Goal: Obtain resource: Obtain resource

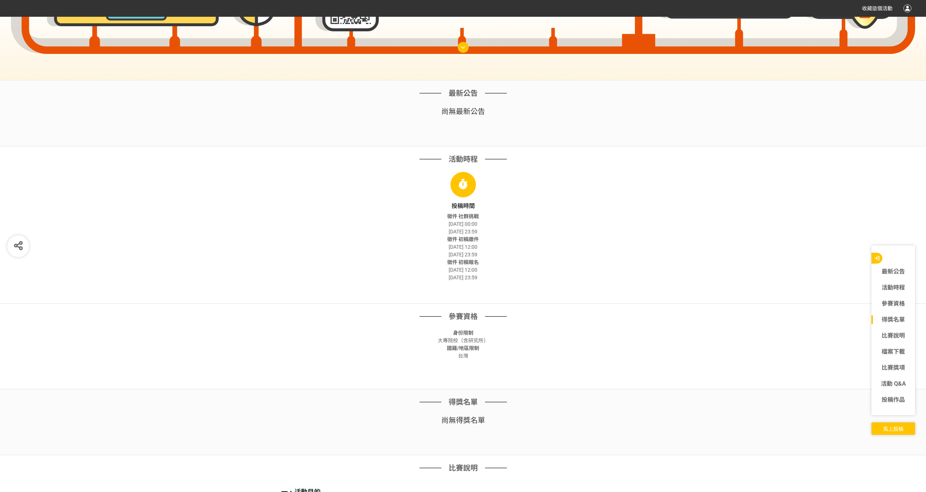
scroll to position [473, 0]
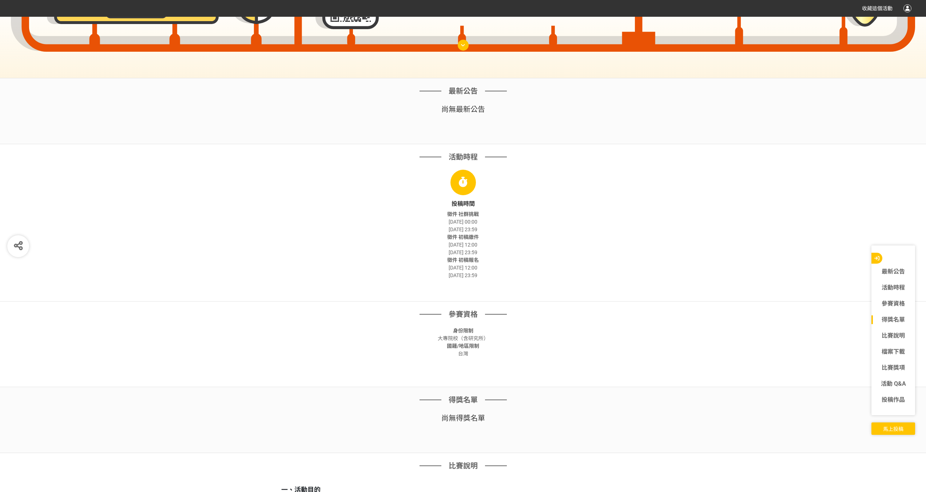
click at [477, 231] on span "[DATE] 23:59" at bounding box center [463, 229] width 29 height 6
click at [479, 256] on div "徵件 初稿繳件 [DATE] 12:00 [DATE] 23:59" at bounding box center [463, 244] width 364 height 23
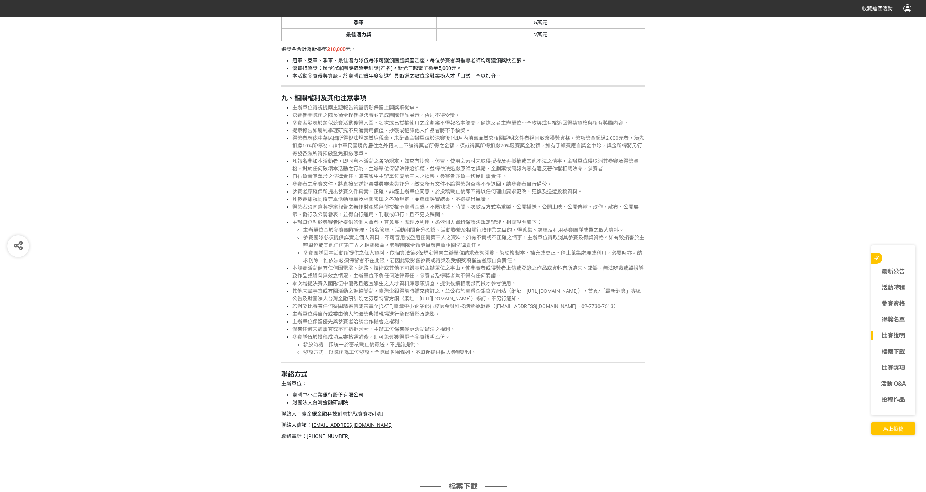
scroll to position [2074, 0]
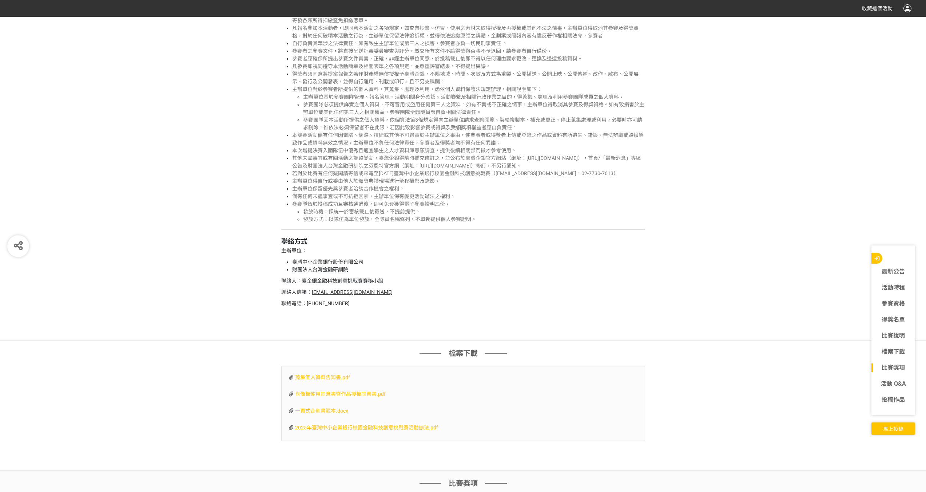
click at [328, 410] on span "一頁式企劃書範本.docx" at bounding box center [321, 411] width 53 height 6
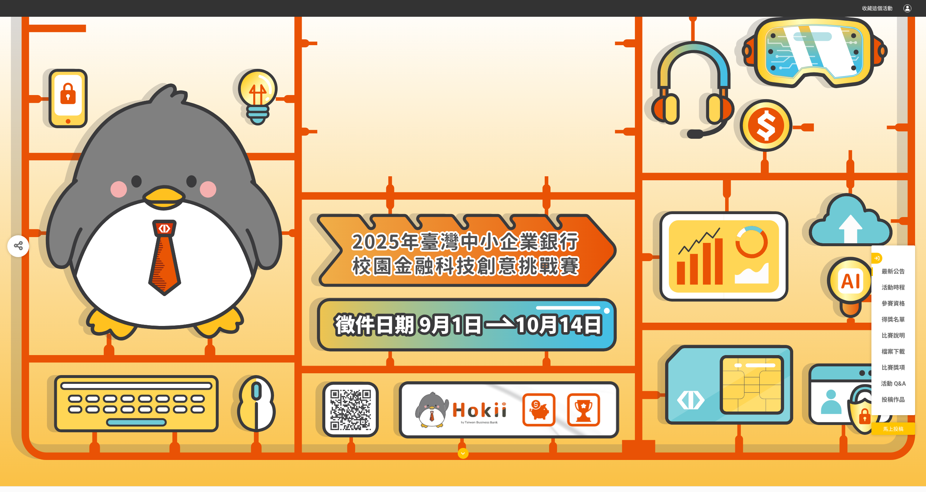
scroll to position [0, 0]
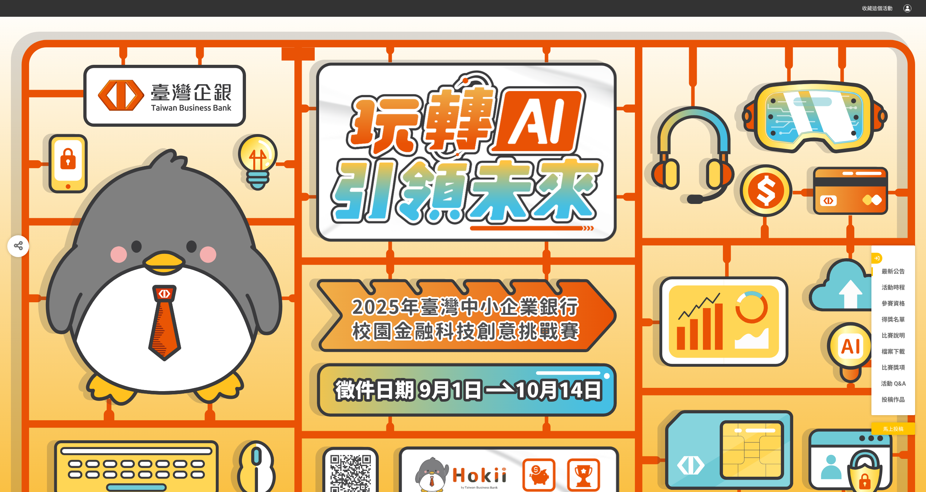
click at [199, 95] on img at bounding box center [164, 96] width 163 height 62
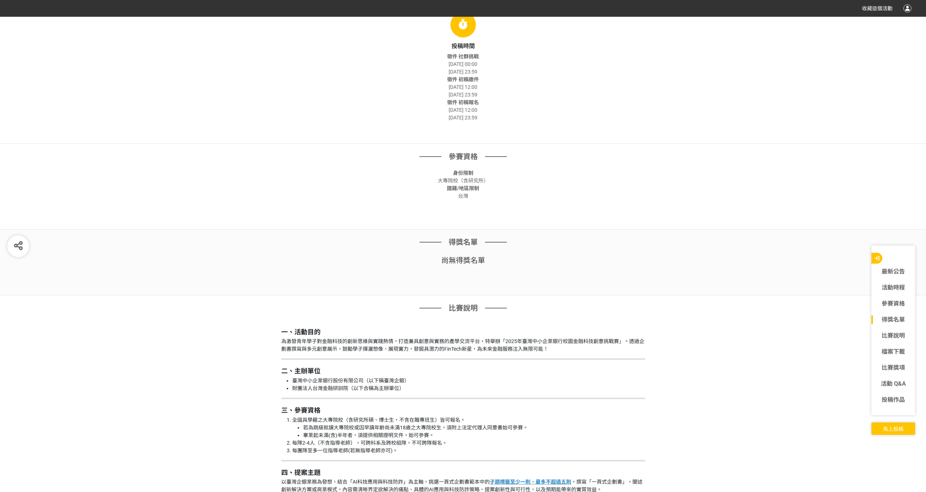
scroll to position [764, 0]
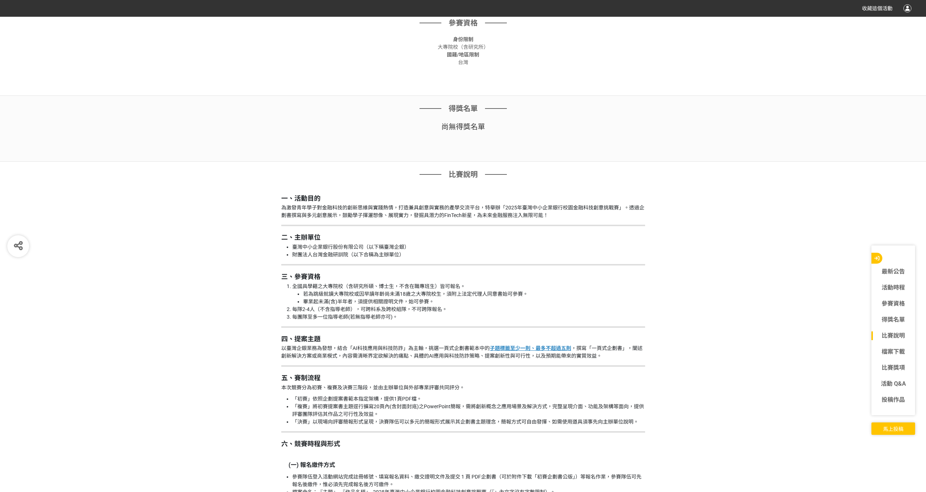
click at [160, 136] on div "得獎名單 尚無 得獎名單" at bounding box center [463, 129] width 926 height 66
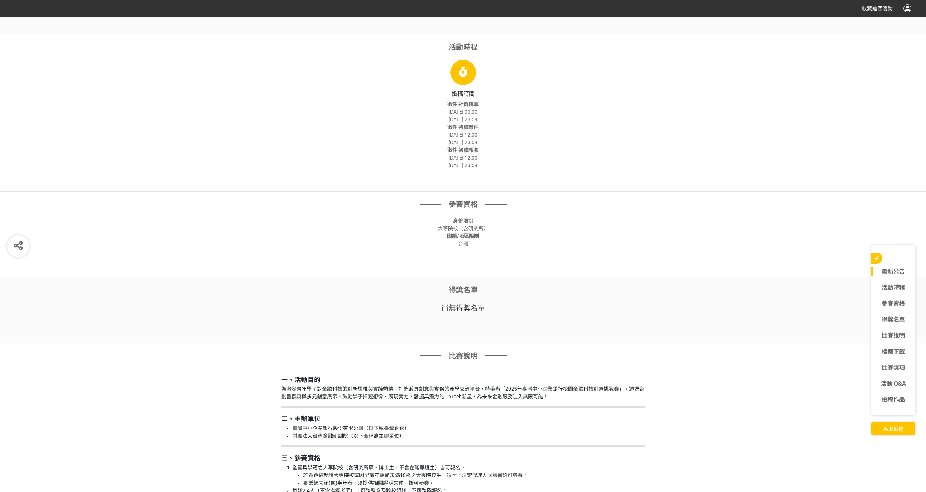
scroll to position [728, 0]
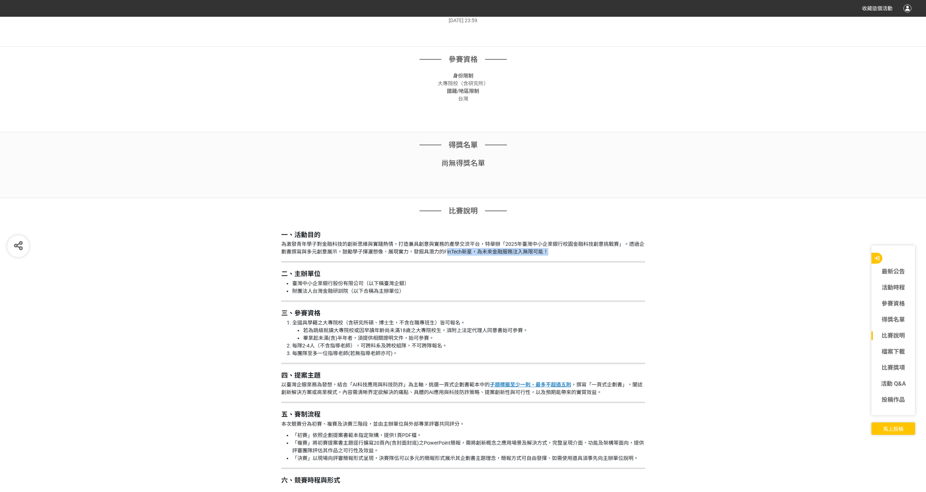
drag, startPoint x: 446, startPoint y: 251, endPoint x: 547, endPoint y: 253, distance: 100.5
click at [547, 253] on p "為激發青年學子對金融科技的創新思維與實踐熱情，打造兼具創意與實務的產學交流平台，特舉辦「2025年臺灣中小企業銀行校園金融科技創意挑戰賽」。透過企劃書撰寫與多…" at bounding box center [463, 247] width 364 height 15
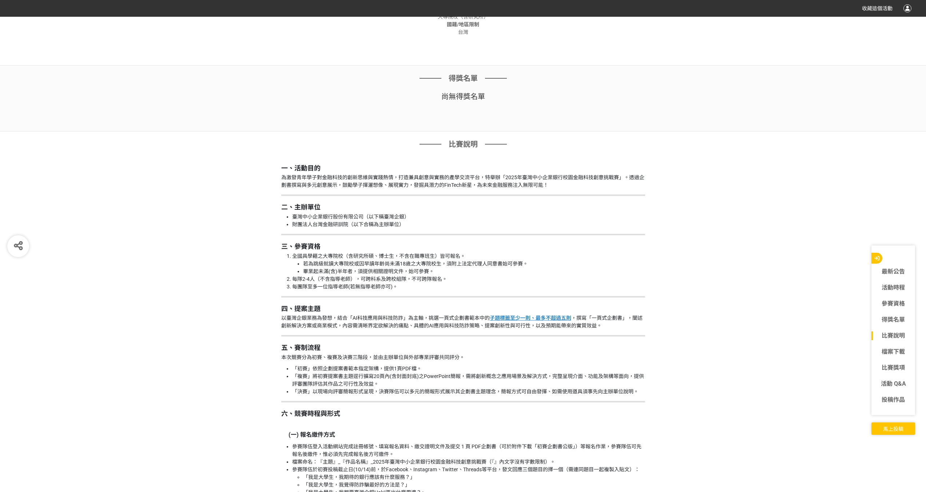
scroll to position [801, 0]
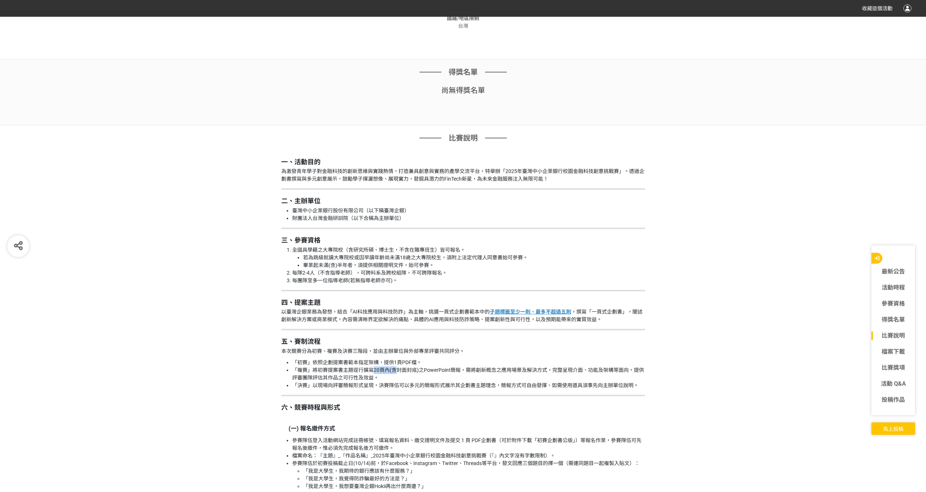
drag, startPoint x: 374, startPoint y: 367, endPoint x: 400, endPoint y: 370, distance: 26.0
click at [400, 370] on li "「複賽」將初賽提案書主題逕行擴寫20頁內(含封面封底)之PowerPoint簡報，需將創新概念之應用場景及解決方式，完整呈現介面、功能及架構等面向，提供評審團…" at bounding box center [468, 373] width 353 height 15
drag, startPoint x: 348, startPoint y: 365, endPoint x: 404, endPoint y: 370, distance: 56.2
click at [404, 370] on ul "「初賽」依照企劃提案書範本指定架構，提供1頁PDF檔。 「複賽」將初賽提案書主題逕行擴寫20頁內(含封面封底)之PowerPoint簡報，需將創新概念之應用場…" at bounding box center [463, 373] width 364 height 31
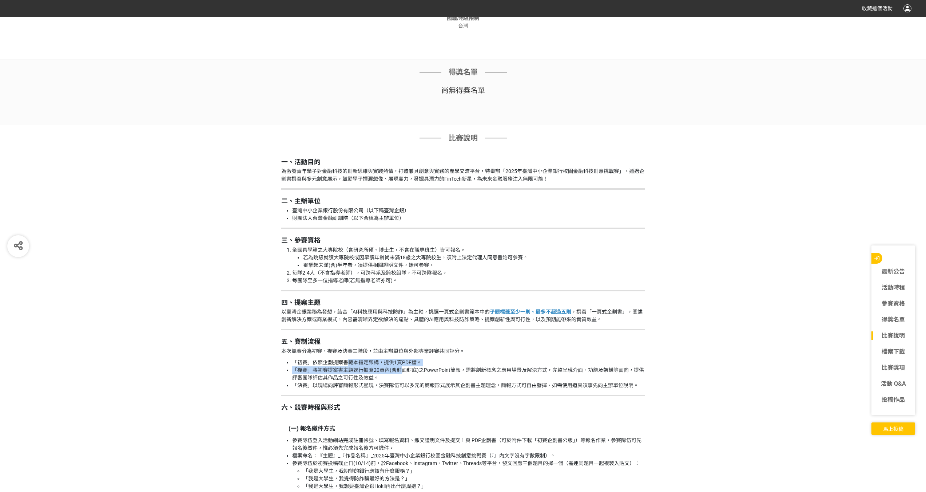
click at [404, 370] on li "「複賽」將初賽提案書主題逕行擴寫20頁內(含封面封底)之PowerPoint簡報，需將創新概念之應用場景及解決方式，完整呈現介面、功能及架構等面向，提供評審團…" at bounding box center [468, 373] width 353 height 15
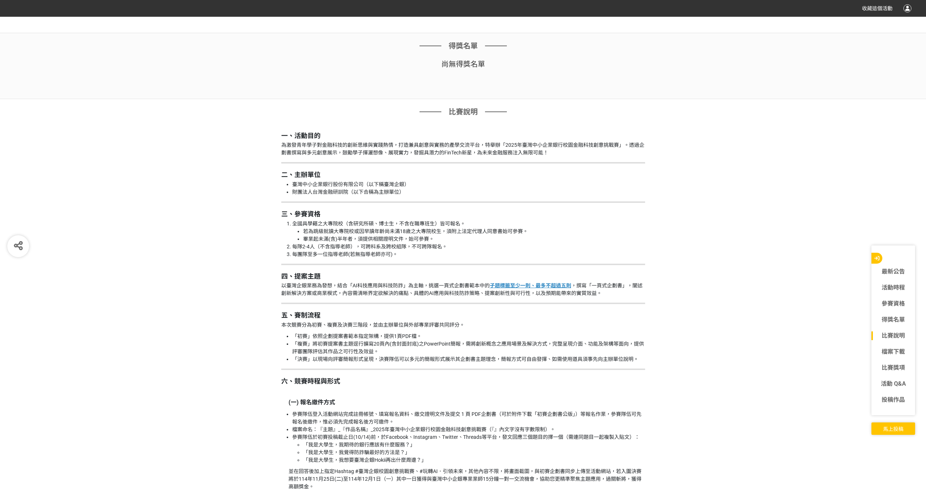
scroll to position [910, 0]
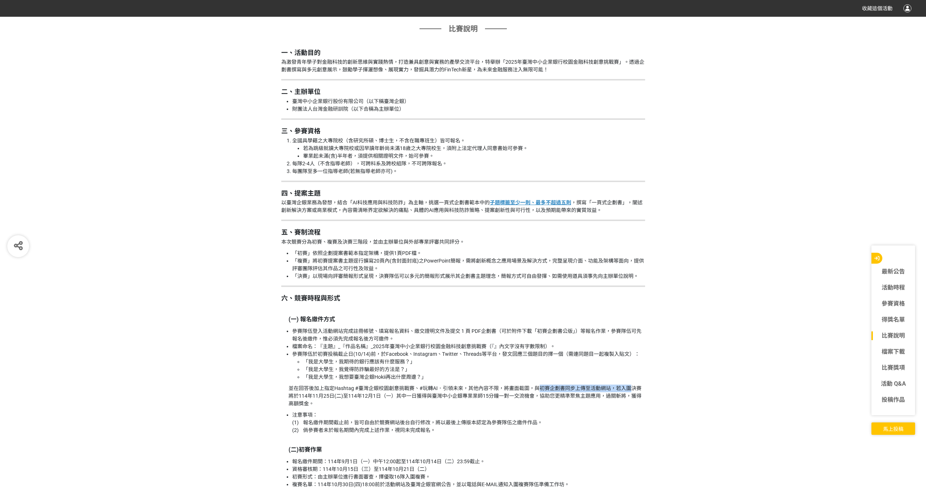
drag, startPoint x: 572, startPoint y: 387, endPoint x: 632, endPoint y: 386, distance: 59.7
click at [632, 386] on p "並在回答後加上指定Hashtag #臺灣企銀校園創意挑戰賽、#玩轉AI．引領未來，其他內容不限，將畫面截圖，與初賽企劃書同步上傳至活動網站，若入圍決賽將於11…" at bounding box center [467, 395] width 357 height 23
drag, startPoint x: 497, startPoint y: 384, endPoint x: 571, endPoint y: 384, distance: 73.9
click at [571, 384] on p "並在回答後加上指定Hashtag #臺灣企銀校園創意挑戰賽、#玩轉AI．引領未來，其他內容不限，將畫面截圖，與初賽企劃書同步上傳至活動網站，若入圍決賽將於11…" at bounding box center [467, 395] width 357 height 23
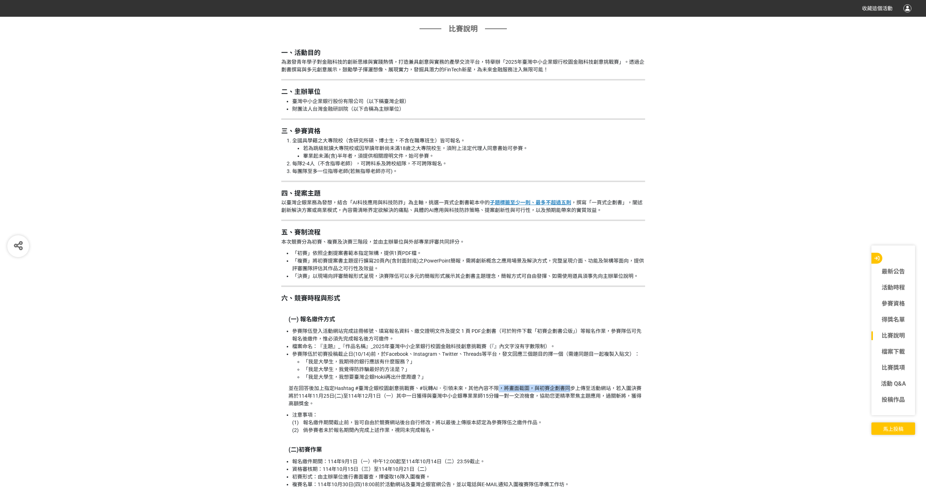
click at [571, 385] on p "並在回答後加上指定Hashtag #臺灣企銀校園創意挑戰賽、#玩轉AI．引領未來，其他內容不限，將畫面截圖，與初賽企劃書同步上傳至活動網站，若入圍決賽將於11…" at bounding box center [467, 395] width 357 height 23
drag, startPoint x: 360, startPoint y: 362, endPoint x: 407, endPoint y: 365, distance: 47.7
click at [407, 365] on li "「我是大學生，我期待的銀行應該有什麼服務？」" at bounding box center [474, 362] width 342 height 8
drag, startPoint x: 333, startPoint y: 368, endPoint x: 402, endPoint y: 373, distance: 69.7
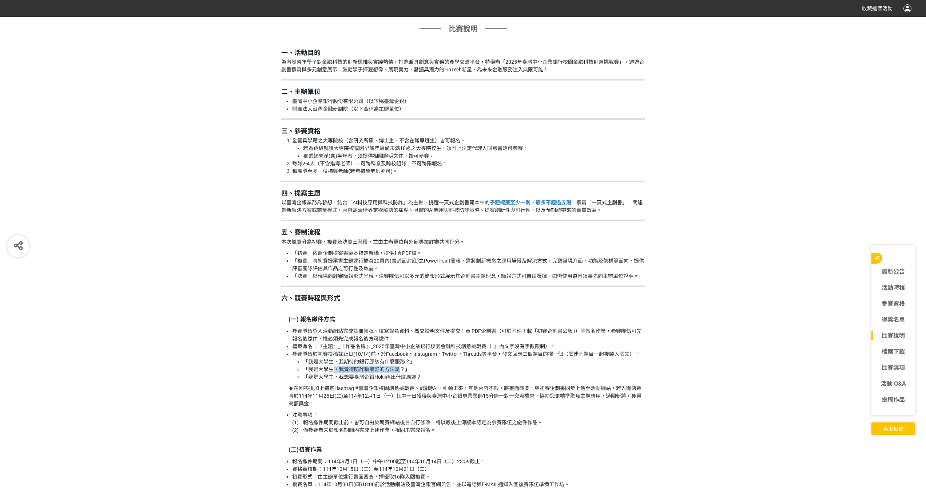
click at [402, 373] on li "「我是大學生，我覺得防詐騙最好的方法是？」" at bounding box center [474, 369] width 342 height 8
drag, startPoint x: 342, startPoint y: 377, endPoint x: 425, endPoint y: 375, distance: 82.3
click at [425, 375] on li "「我是大學生，我想要臺灣企銀Hokii再出什麼周邊？」" at bounding box center [474, 377] width 342 height 8
drag, startPoint x: 267, startPoint y: 382, endPoint x: 382, endPoint y: 374, distance: 114.9
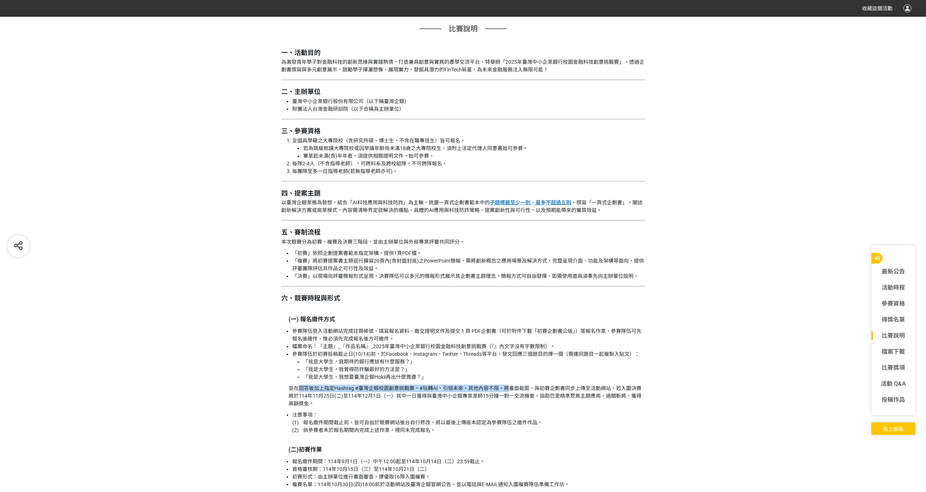
drag, startPoint x: 300, startPoint y: 388, endPoint x: 509, endPoint y: 391, distance: 209.7
click at [509, 391] on p "並在回答後加上指定Hashtag #臺灣企銀校園創意挑戰賽、#玩轉AI．引領未來，其他內容不限，將畫面截圖，與初賽企劃書同步上傳至活動網站，若入圍決賽將於11…" at bounding box center [467, 395] width 357 height 23
click at [532, 386] on p "並在回答後加上指定Hashtag #臺灣企銀校園創意挑戰賽、#玩轉AI．引領未來，其他內容不限，將畫面截圖，與初賽企劃書同步上傳至活動網站，若入圍決賽將於11…" at bounding box center [467, 395] width 357 height 23
drag, startPoint x: 505, startPoint y: 390, endPoint x: 646, endPoint y: 388, distance: 141.2
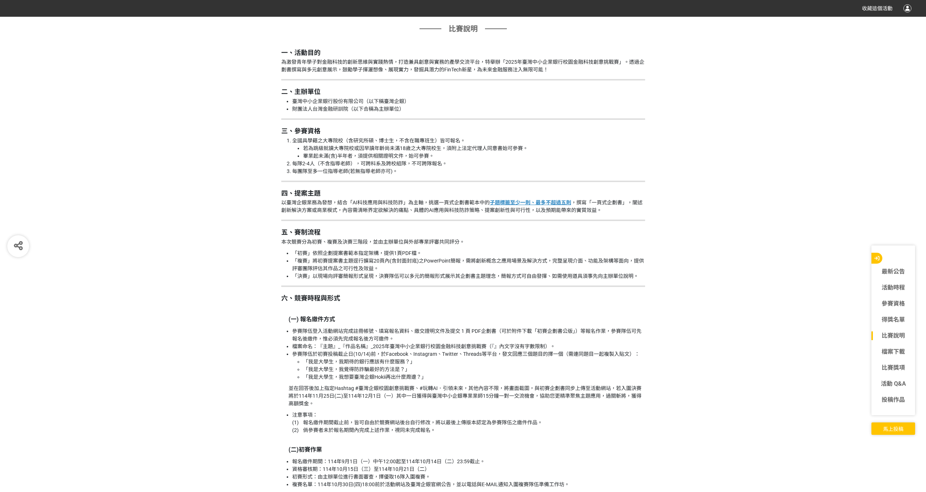
click at [631, 373] on li "「我是大學生，我覺得防詐騙最好的方法是？」" at bounding box center [474, 369] width 342 height 8
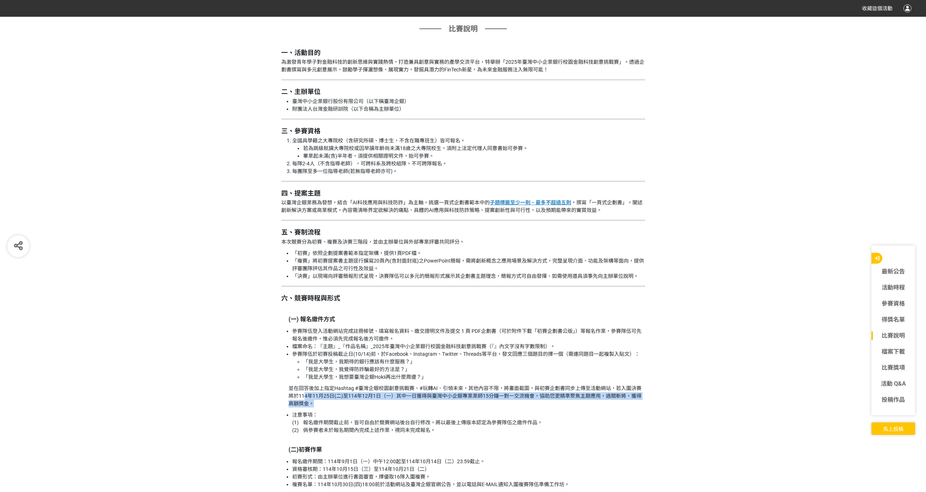
drag, startPoint x: 308, startPoint y: 397, endPoint x: 424, endPoint y: 401, distance: 116.5
click at [424, 401] on p "並在回答後加上指定Hashtag #臺灣企銀校園創意挑戰賽、#玩轉AI．引領未來，其他內容不限，將畫面截圖，與初賽企劃書同步上傳至活動網站，若入圍決賽將於11…" at bounding box center [467, 395] width 357 height 23
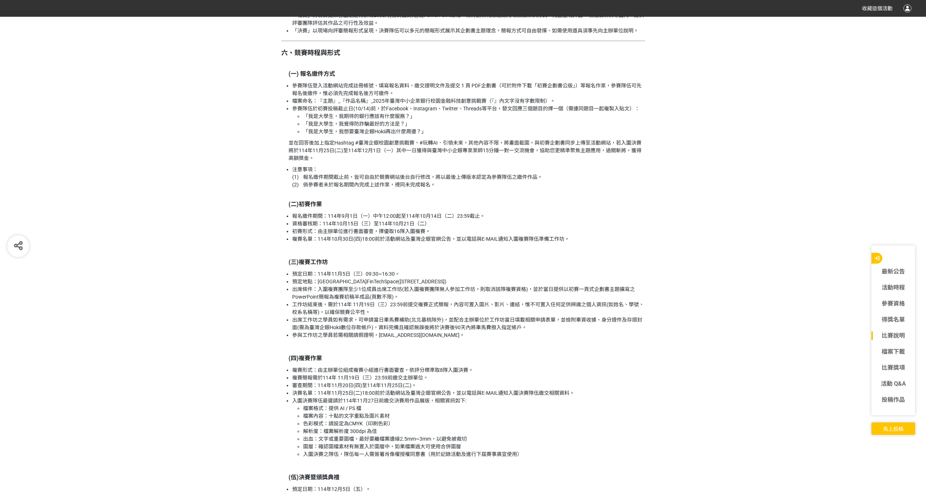
scroll to position [1165, 0]
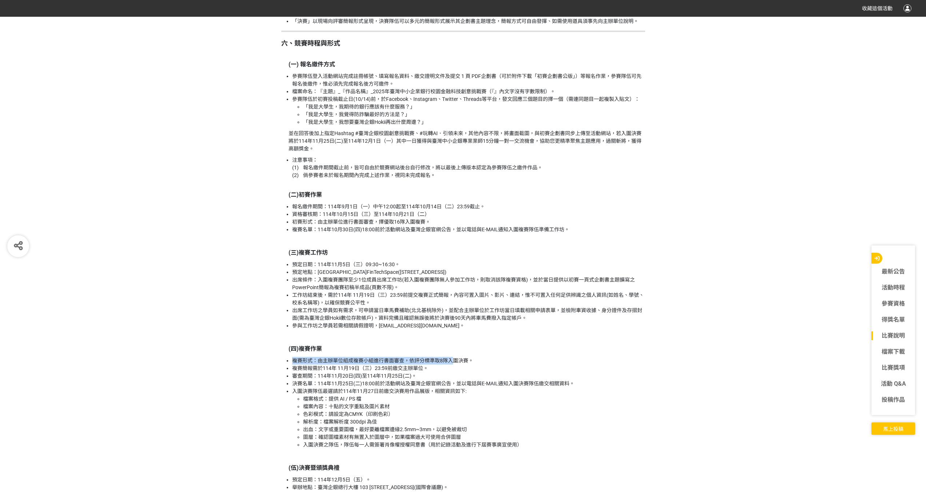
drag, startPoint x: 417, startPoint y: 352, endPoint x: 453, endPoint y: 362, distance: 37.7
click at [453, 362] on li "複賽形式：由主辦單位組成複賽小組進行書面審查，依評分標準取8隊入圍決賽。" at bounding box center [468, 361] width 353 height 8
drag, startPoint x: 420, startPoint y: 361, endPoint x: 472, endPoint y: 369, distance: 52.6
click at [472, 369] on ul "複賽形式：由主辦單位組成複賽小組進行書面審查，依評分標準取8隊入圍決賽。 複賽簡報需於[DATE]（三）23:59前繳交主辦單位。 審查期間：[DATE](四…" at bounding box center [463, 403] width 364 height 92
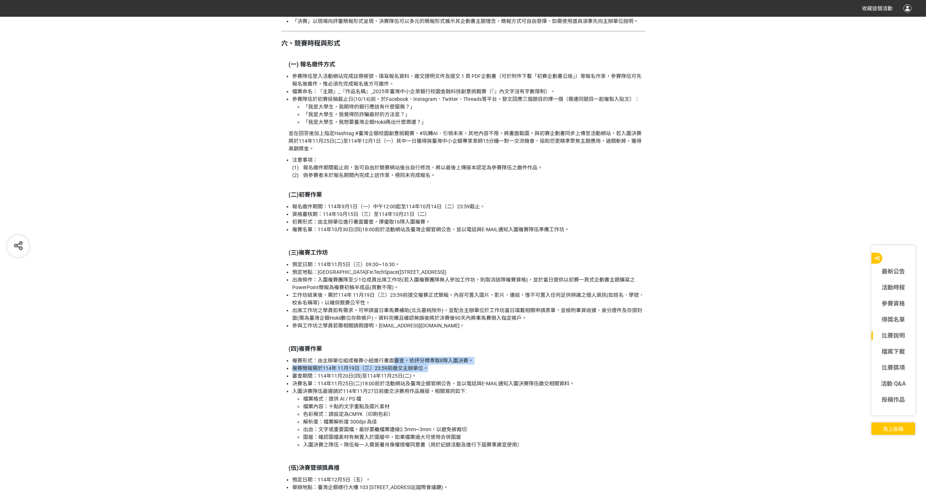
click at [472, 369] on li "複賽簡報需於114年 11月19日（三）23:59前繳交主辦單位。" at bounding box center [468, 368] width 353 height 8
click at [371, 361] on li "複賽形式：由主辦單位組成複賽小組進行書面審查，依評分標準取8隊入圍決賽。" at bounding box center [468, 361] width 353 height 8
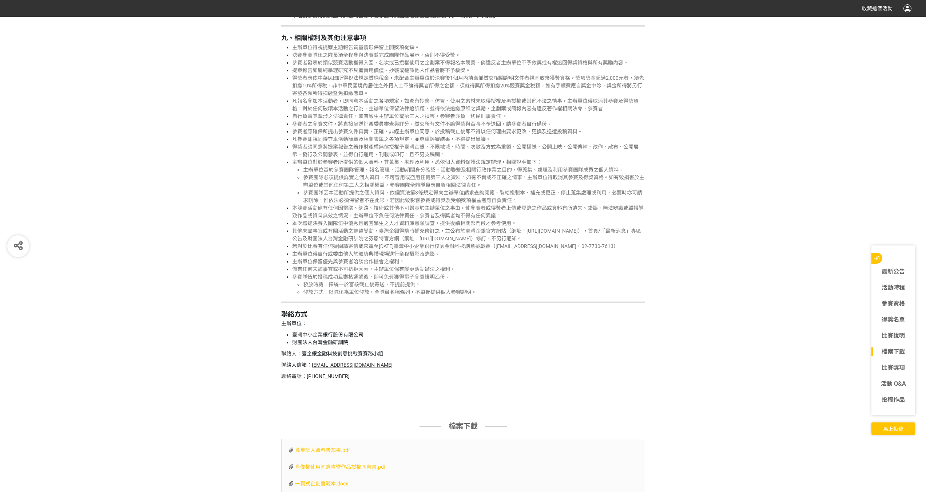
scroll to position [2220, 0]
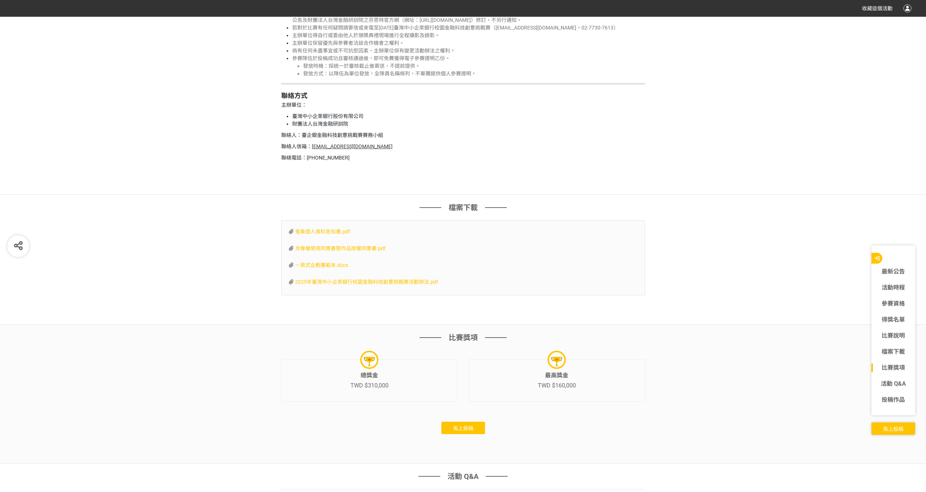
click at [410, 282] on span "2025年臺灣中小企業銀行校園金融科技創意挑戰賽活動辦法.pdf" at bounding box center [366, 282] width 143 height 6
